Goal: Task Accomplishment & Management: Use online tool/utility

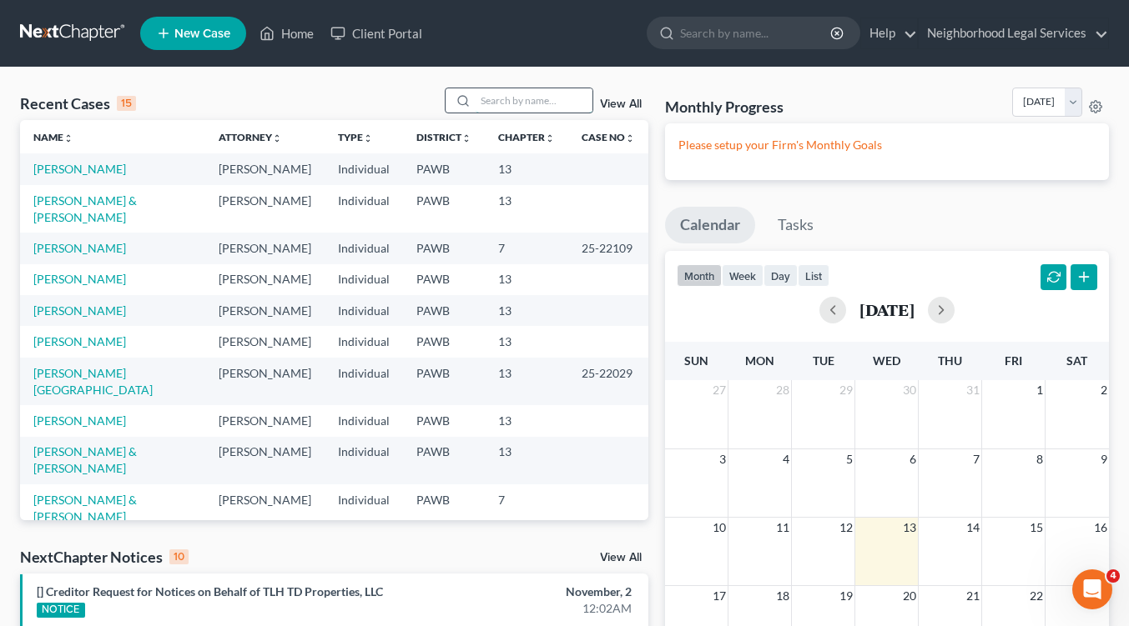
click at [495, 102] on input "search" at bounding box center [533, 100] width 117 height 24
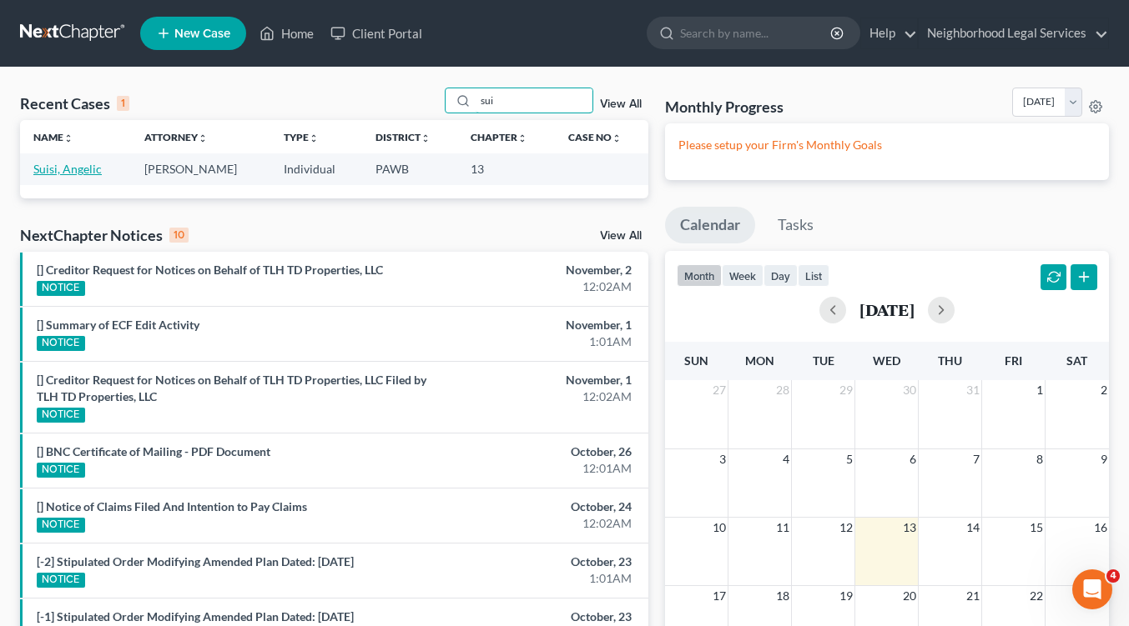
type input "sui"
click at [79, 169] on link "Suisi, Angelic" at bounding box center [67, 169] width 68 height 14
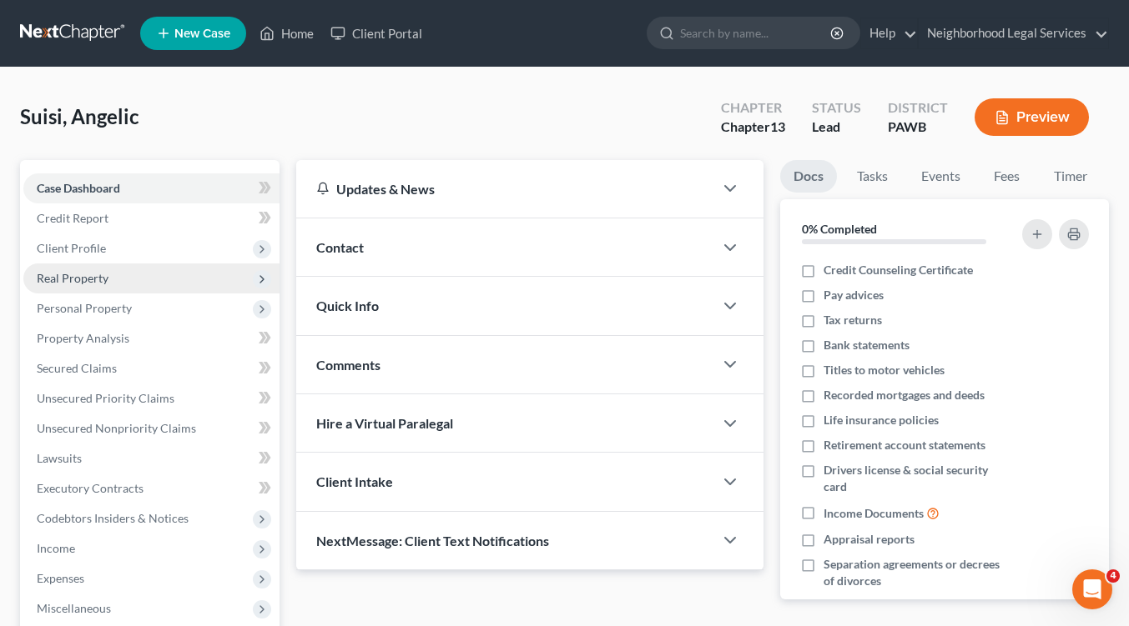
click at [114, 279] on span "Real Property" at bounding box center [151, 279] width 256 height 30
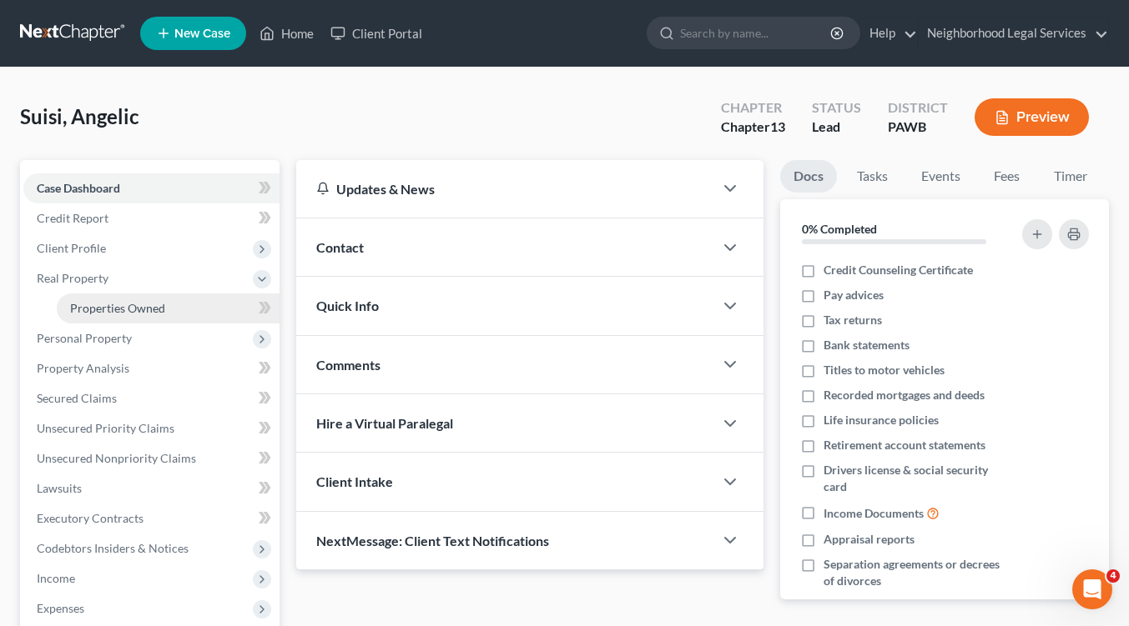
click at [136, 310] on span "Properties Owned" at bounding box center [117, 308] width 95 height 14
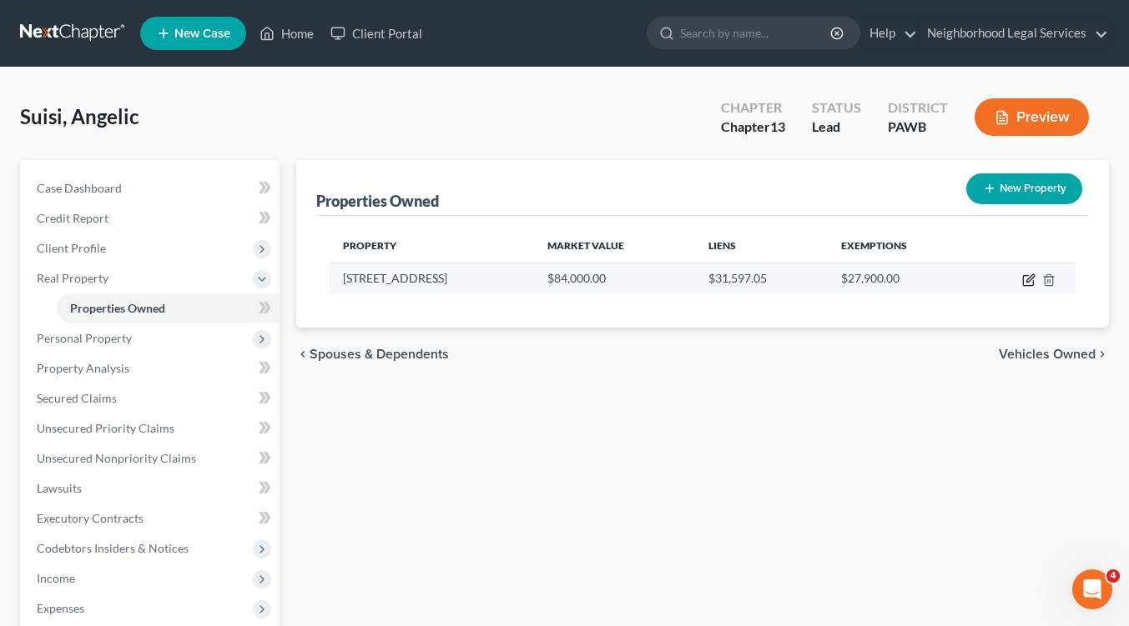
click at [1024, 279] on icon "button" at bounding box center [1028, 280] width 13 height 13
select select "39"
select select "3"
select select "7"
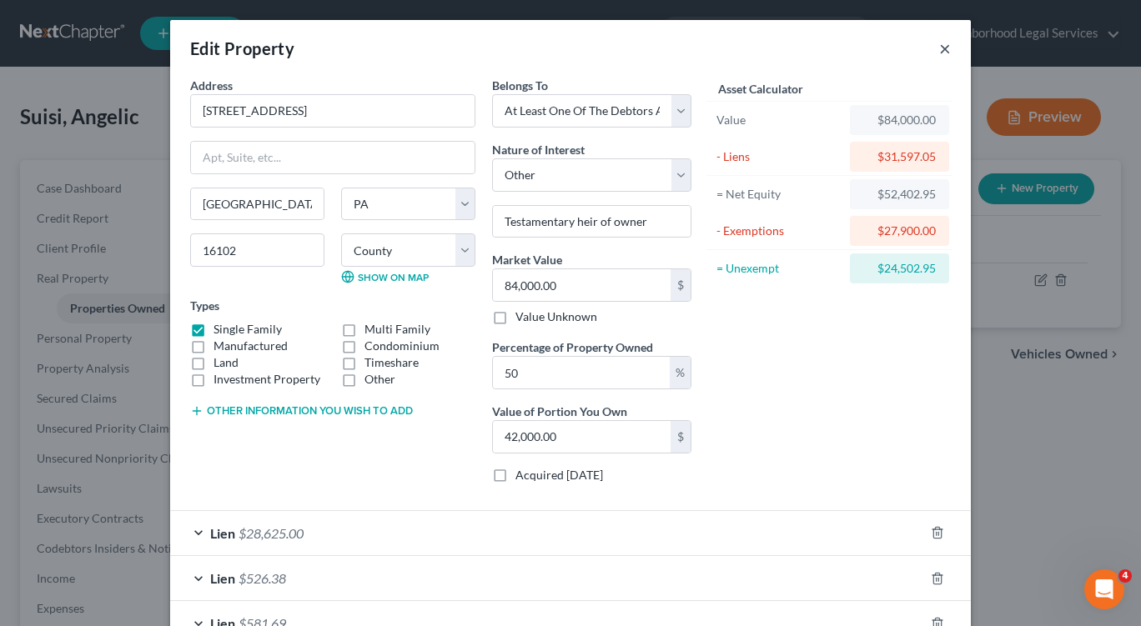
click at [943, 48] on button "×" at bounding box center [945, 48] width 12 height 20
